Goal: Navigation & Orientation: Understand site structure

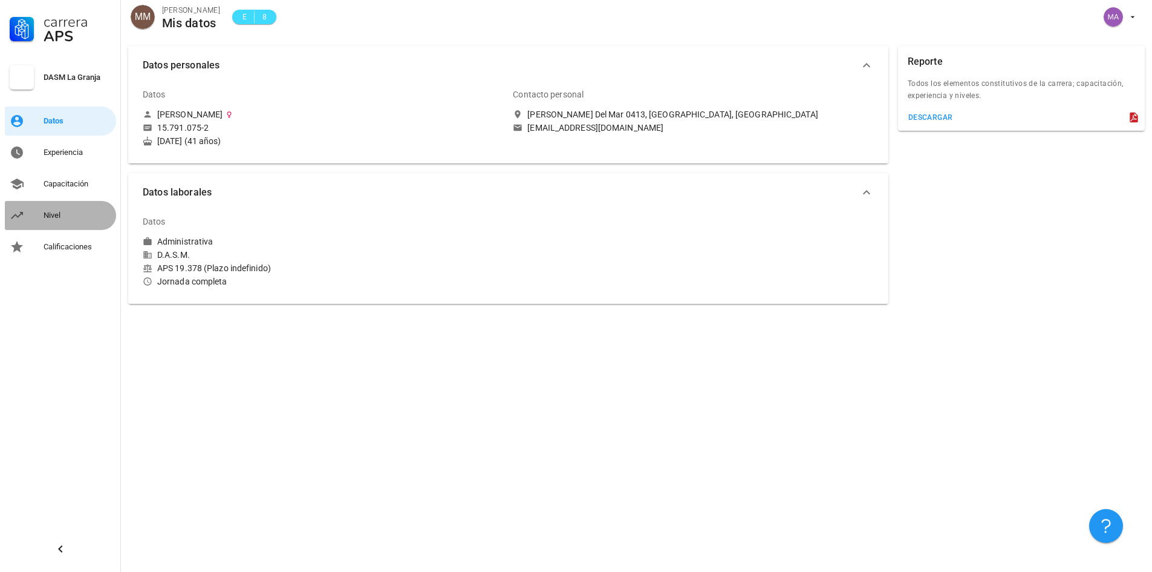
click at [72, 211] on div "Nivel" at bounding box center [78, 216] width 68 height 10
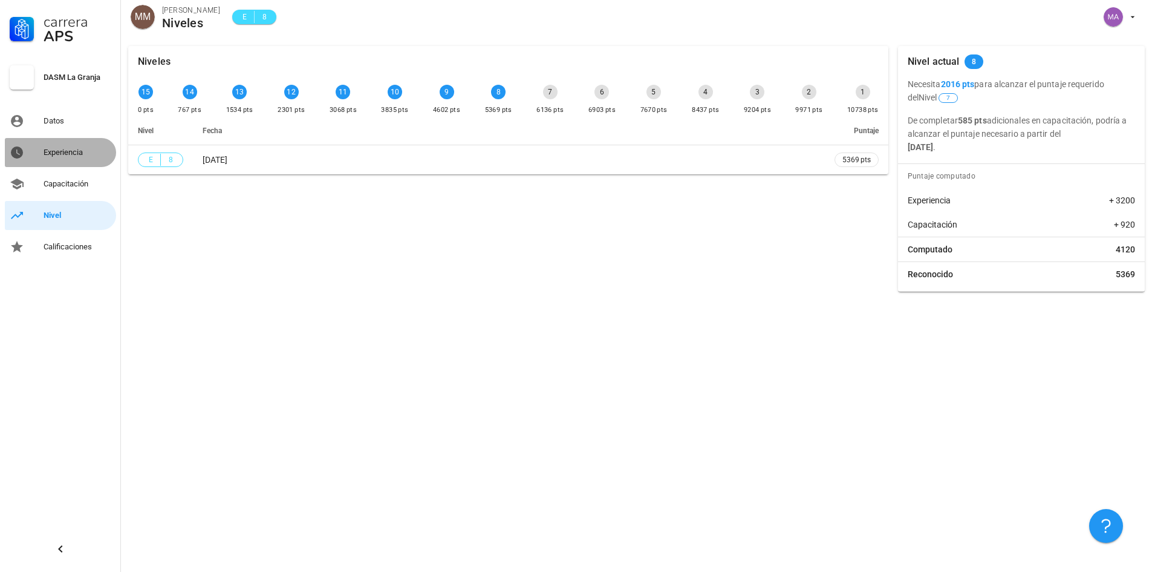
click at [65, 157] on div "Experiencia" at bounding box center [78, 152] width 68 height 19
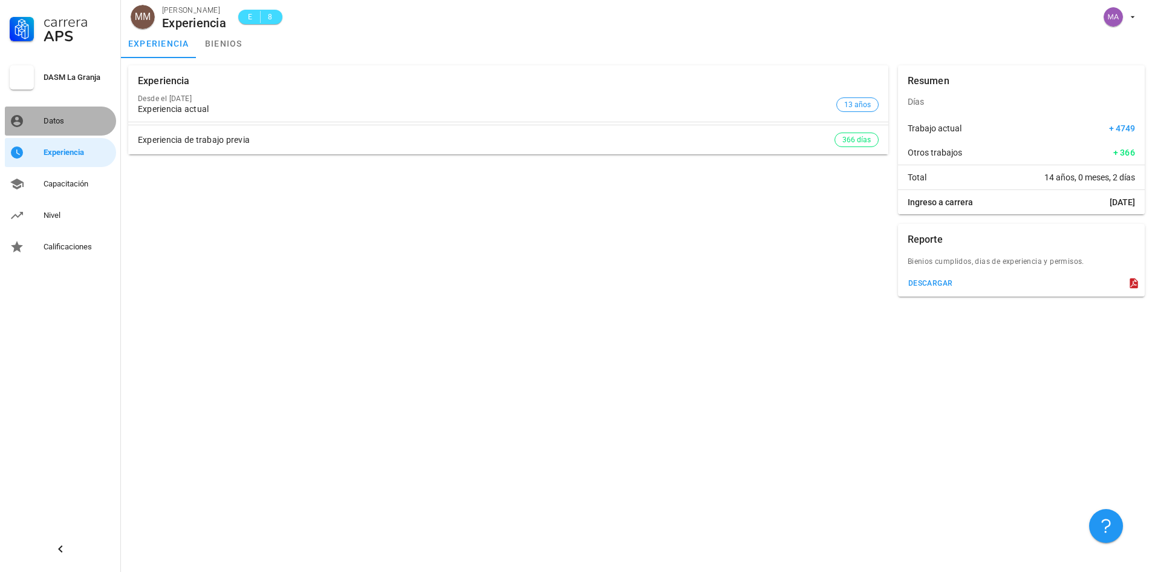
click at [64, 117] on div "Datos" at bounding box center [78, 121] width 68 height 10
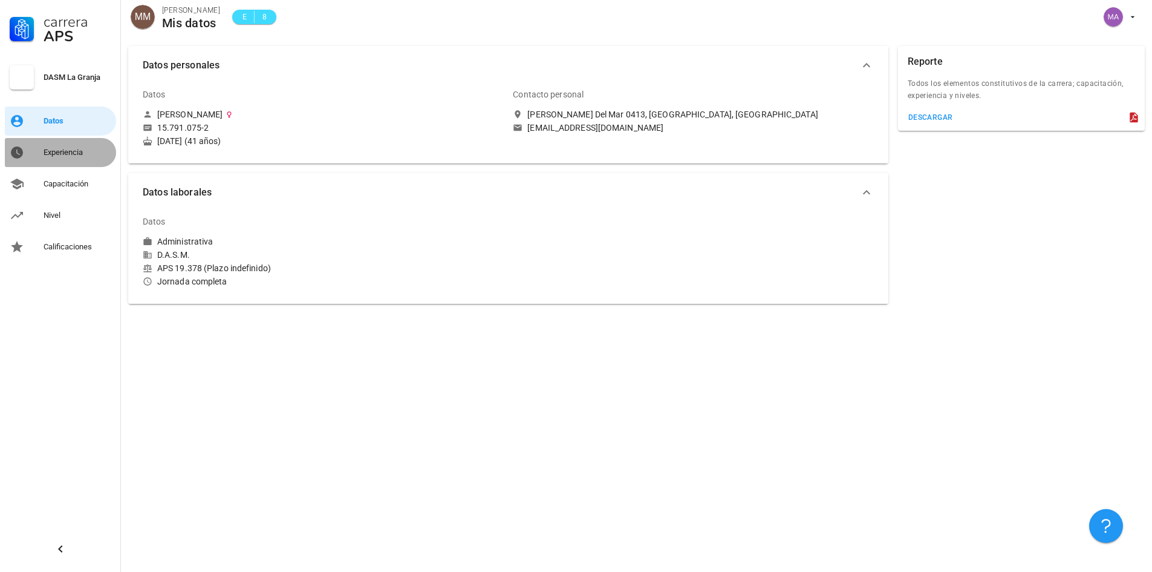
click at [45, 148] on div "Experiencia" at bounding box center [78, 153] width 68 height 10
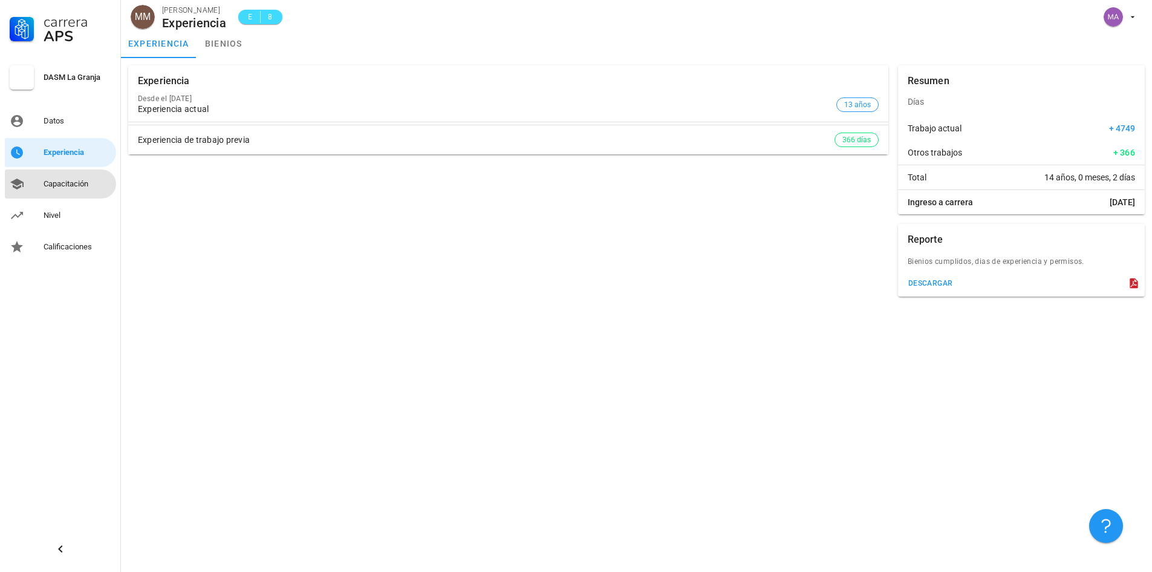
click at [78, 183] on div "Capacitación" at bounding box center [78, 184] width 68 height 10
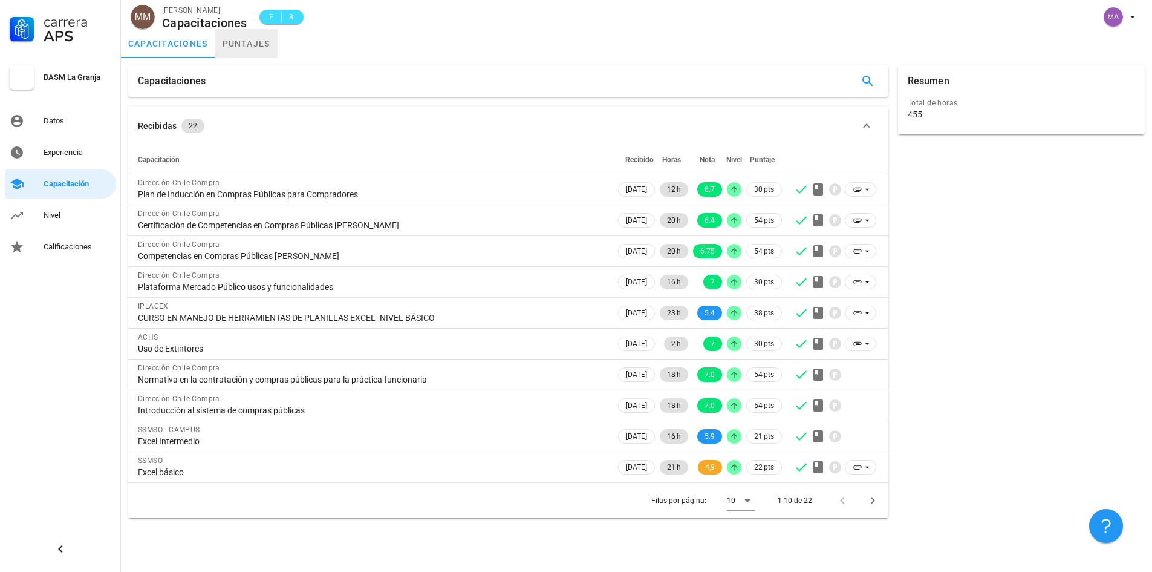
click at [256, 42] on link "puntajes" at bounding box center [246, 43] width 62 height 29
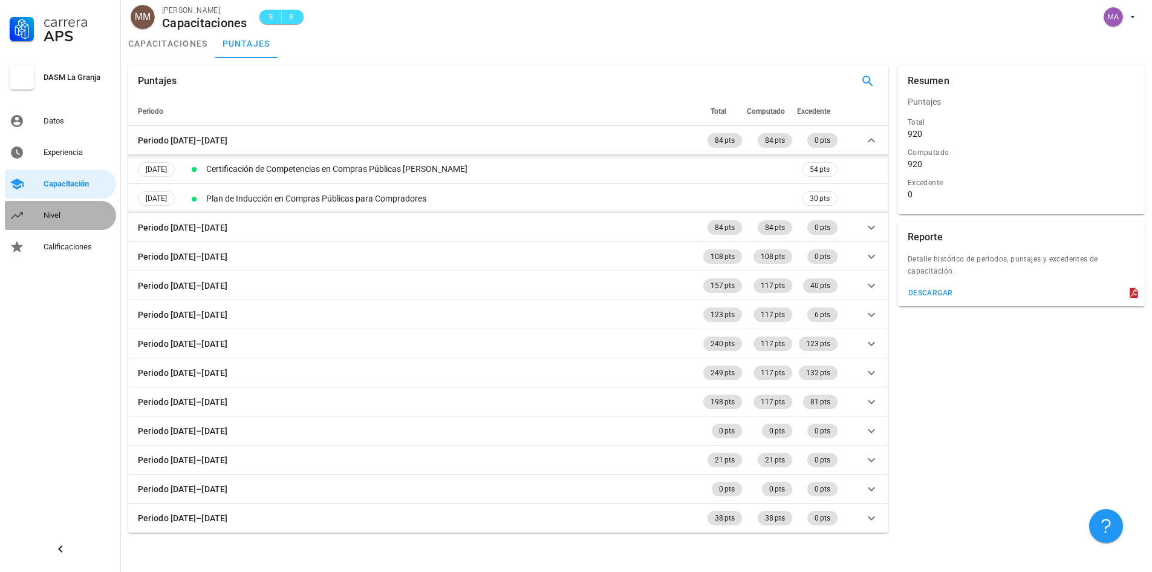
click at [72, 224] on div "Nivel" at bounding box center [78, 215] width 68 height 19
